Goal: Information Seeking & Learning: Check status

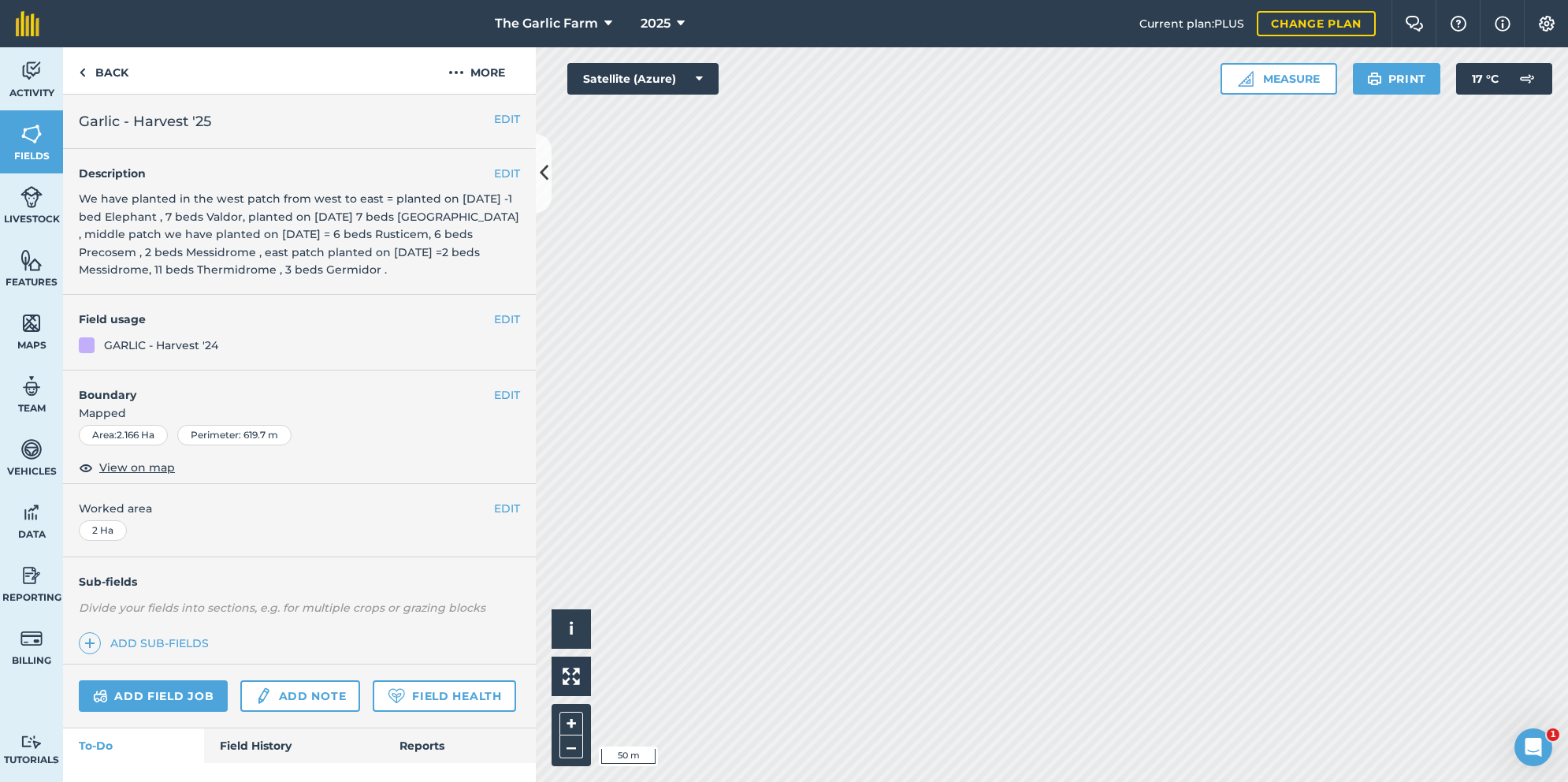
click at [253, 743] on link "Field History" at bounding box center [293, 746] width 179 height 35
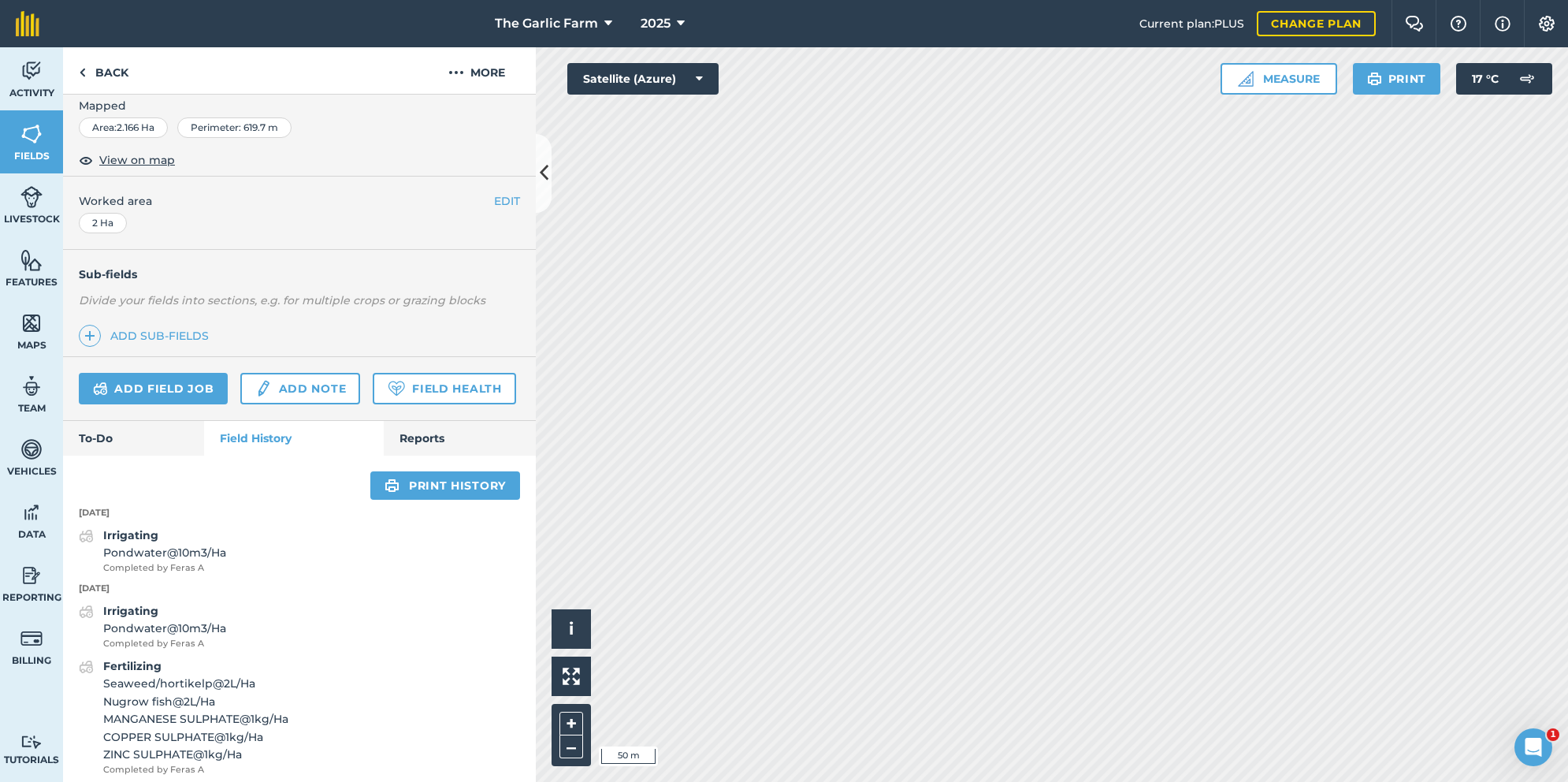
scroll to position [287, 0]
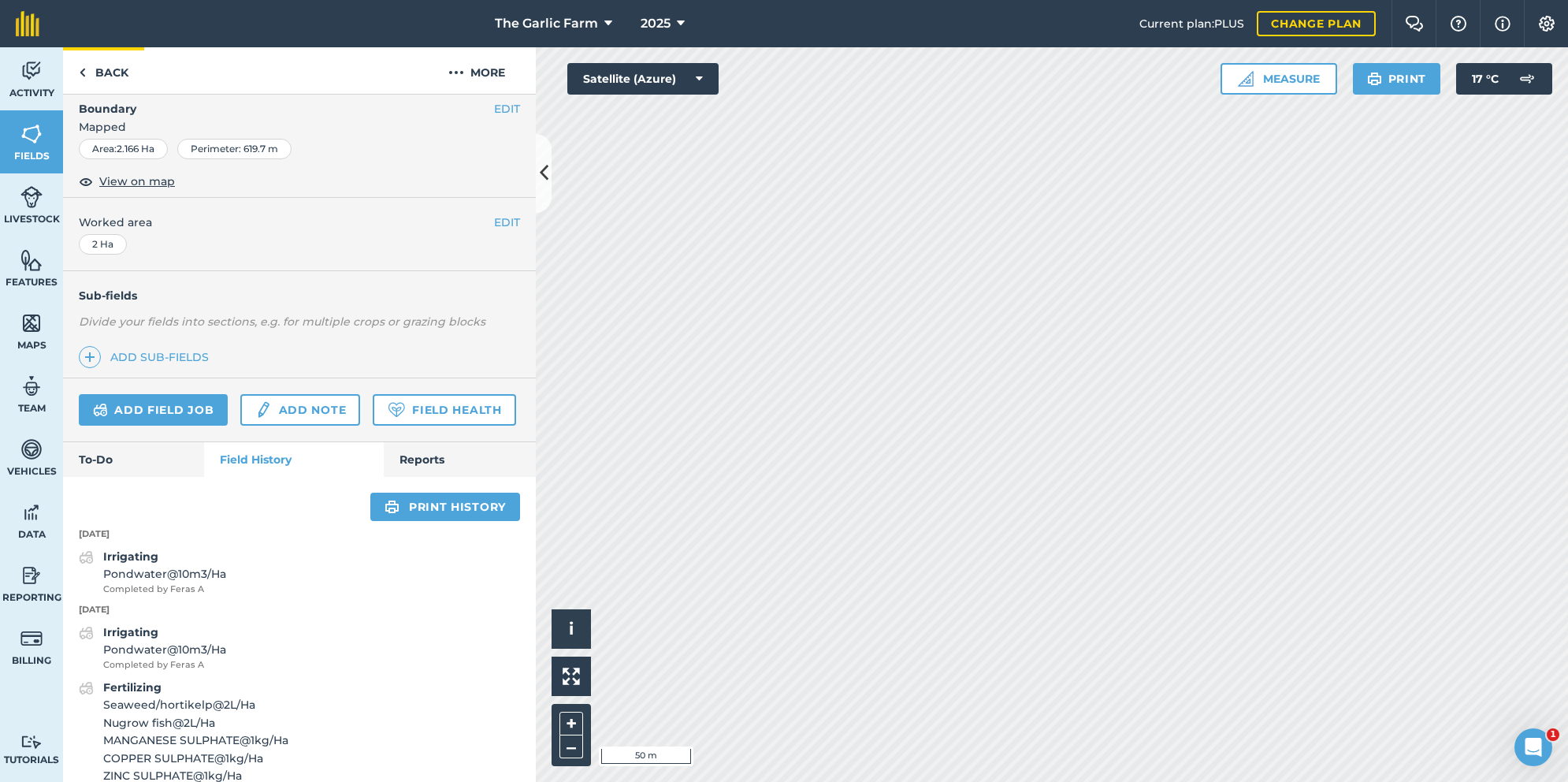
click at [80, 69] on img at bounding box center [82, 72] width 7 height 19
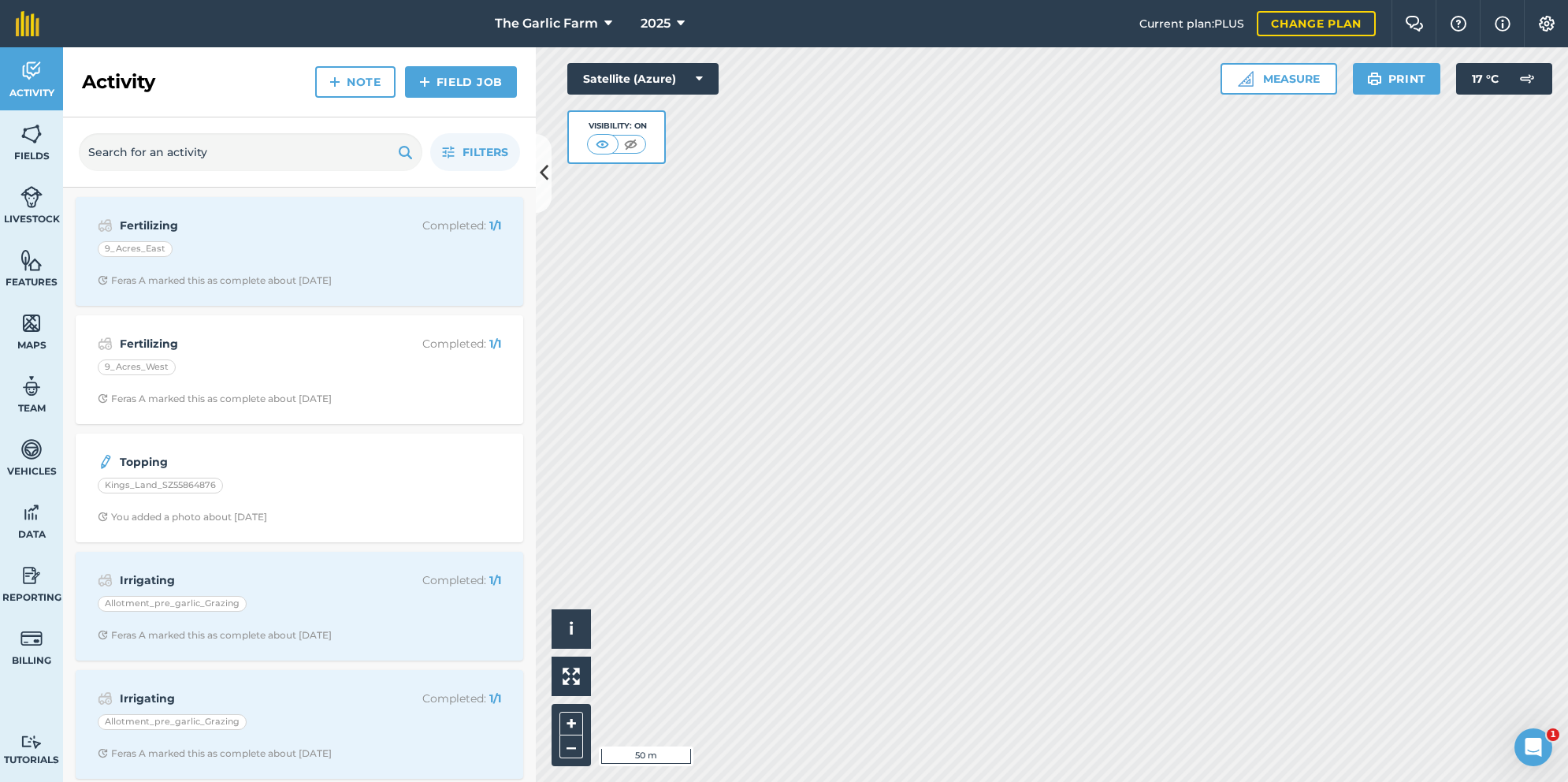
click at [31, 137] on img at bounding box center [31, 134] width 22 height 23
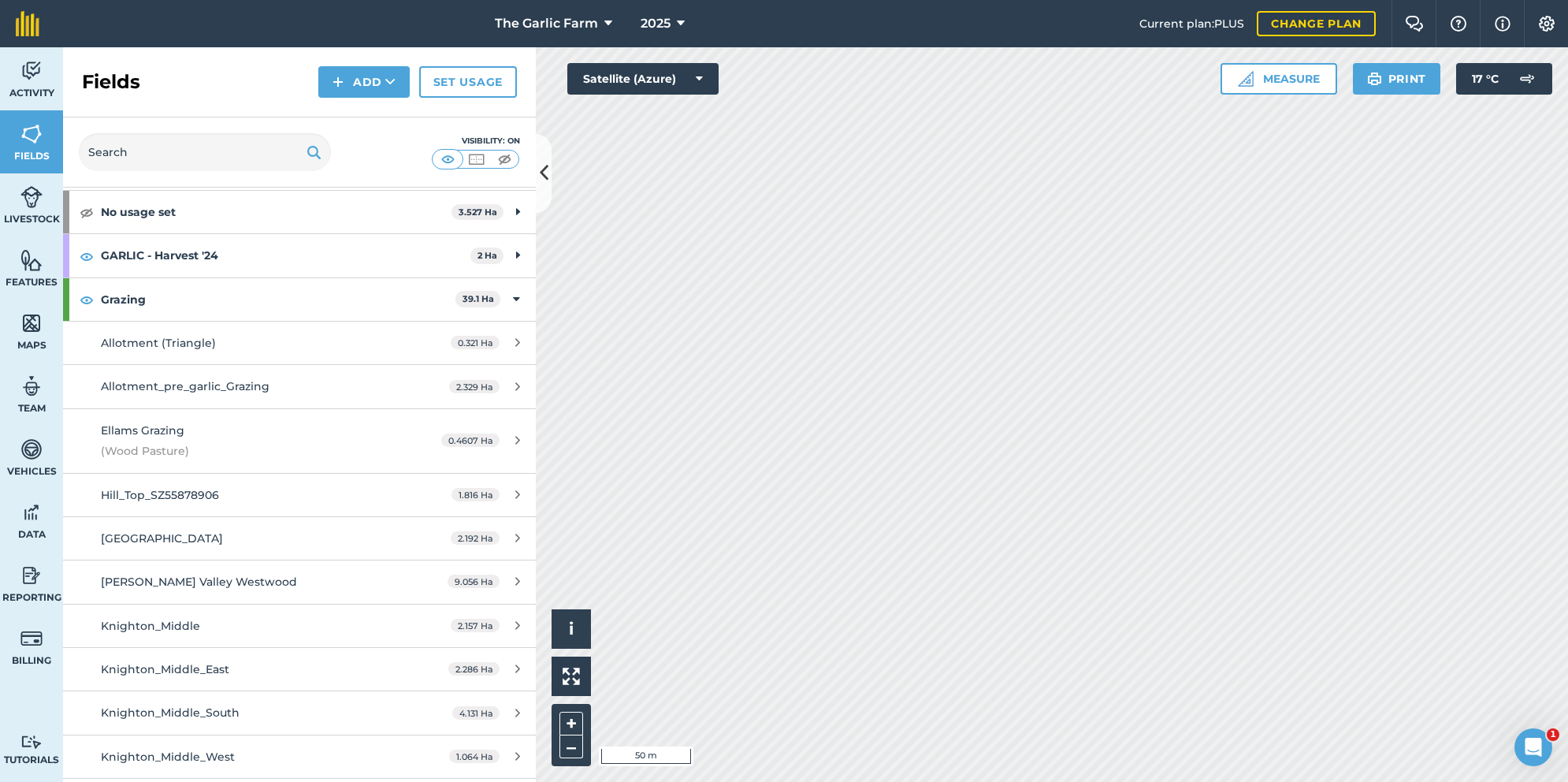
scroll to position [81, 0]
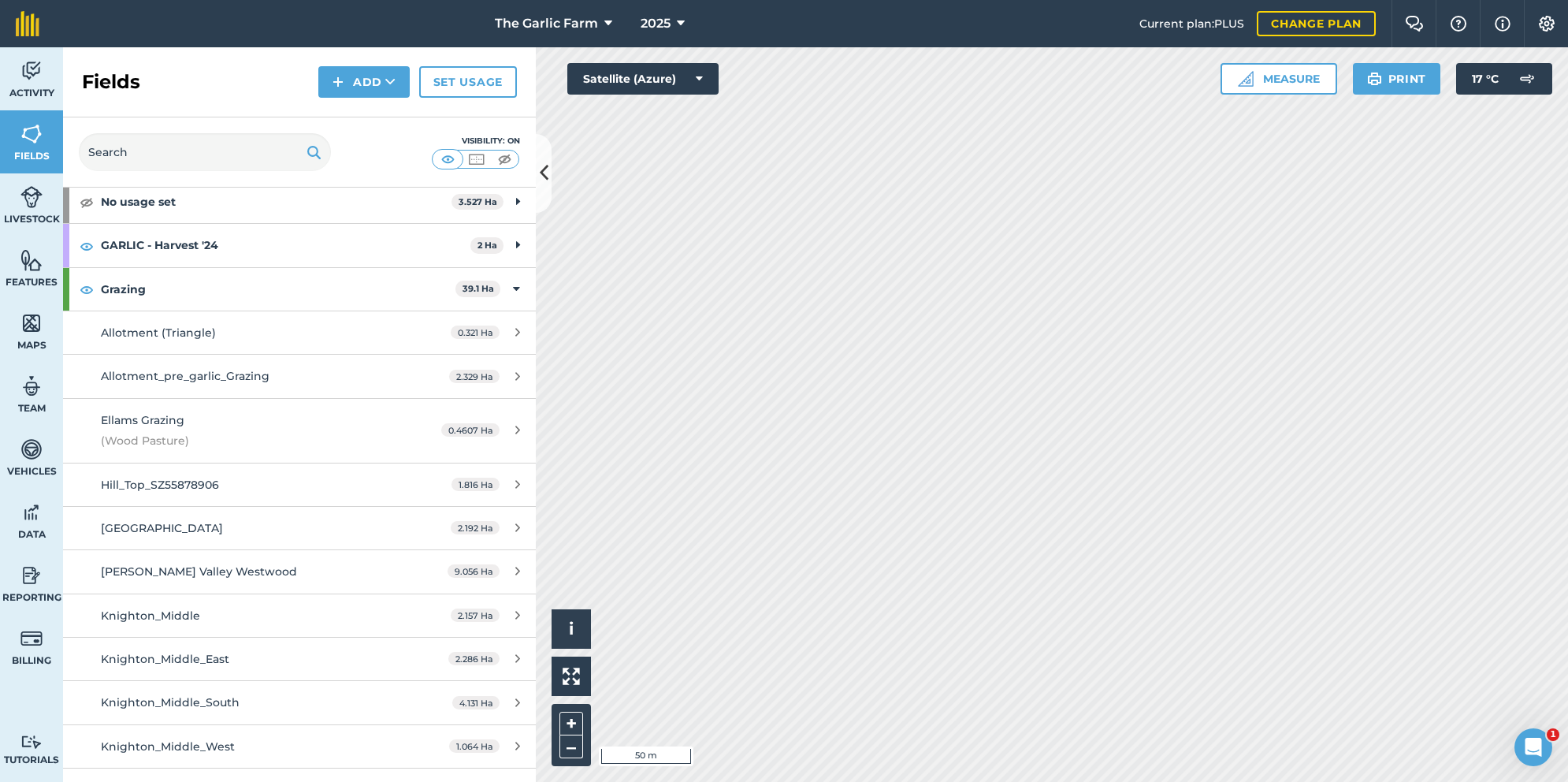
click at [279, 374] on div "Allotment_pre_garlic_Grazing" at bounding box center [249, 376] width 296 height 18
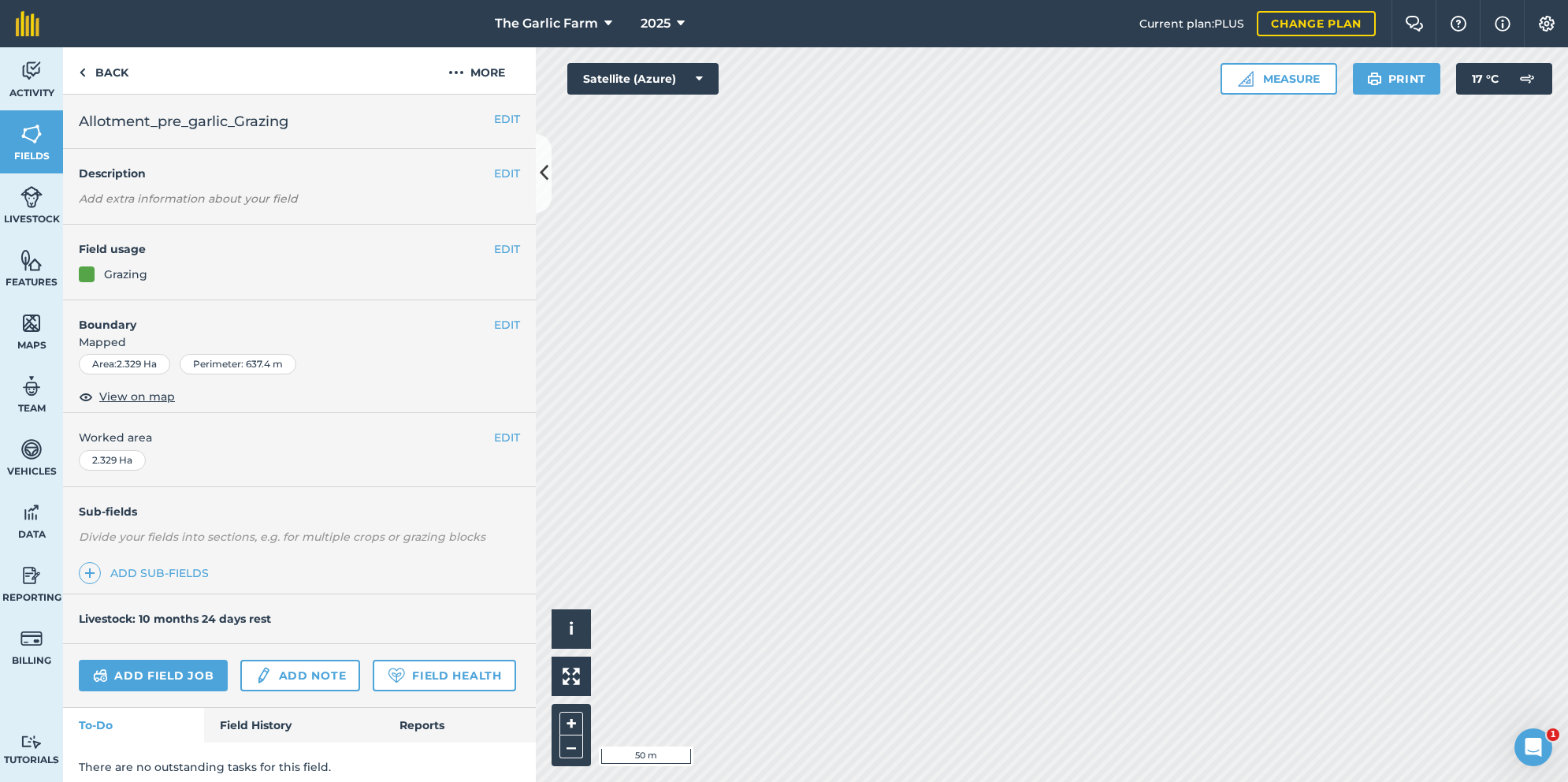
click at [252, 719] on link "Field History" at bounding box center [293, 725] width 179 height 35
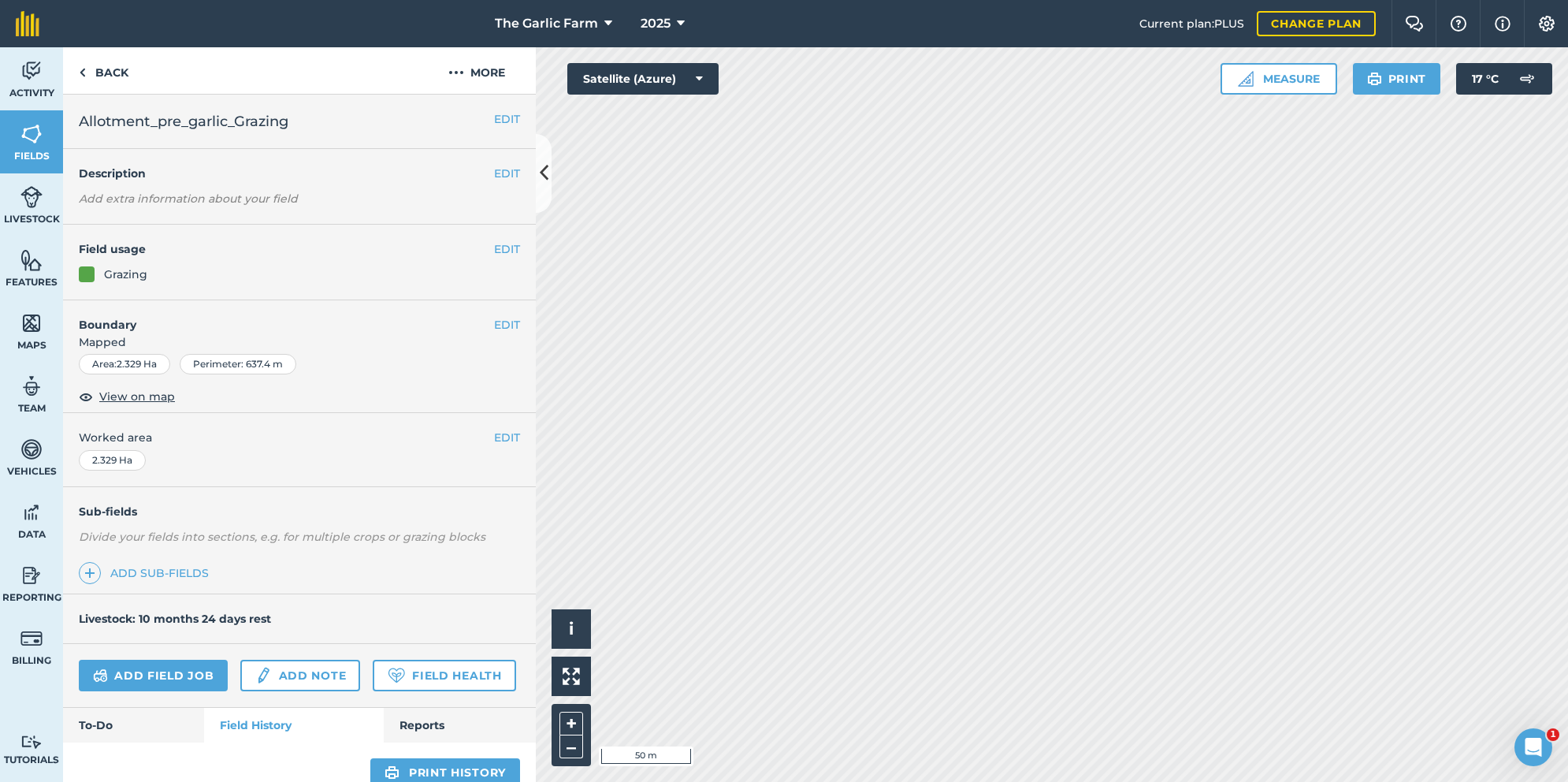
click at [339, 489] on div "Sub-fields Divide your fields into sections, e.g. for multiple crops or grazing…" at bounding box center [299, 541] width 473 height 107
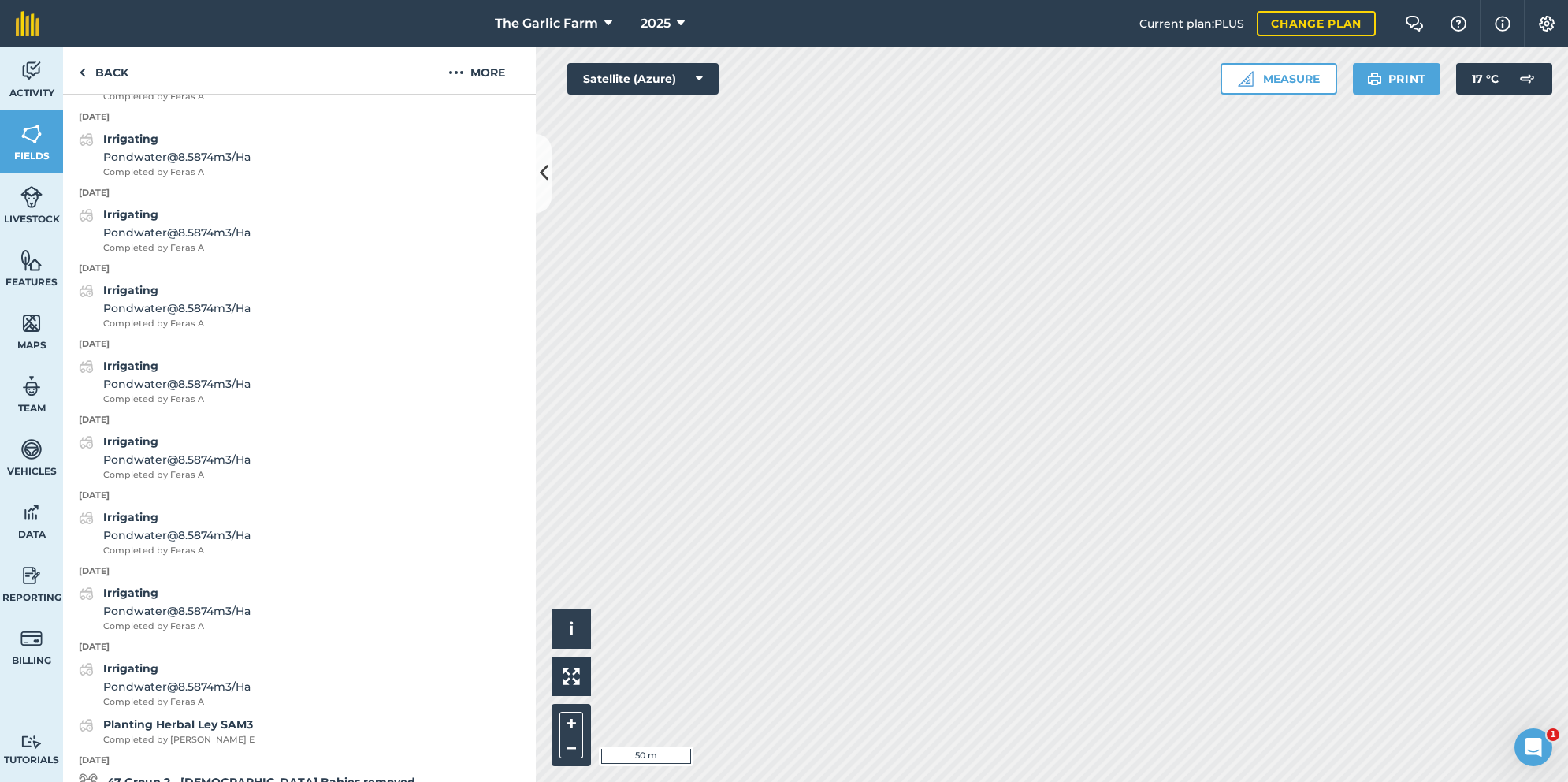
scroll to position [902, 0]
